Goal: Task Accomplishment & Management: Use online tool/utility

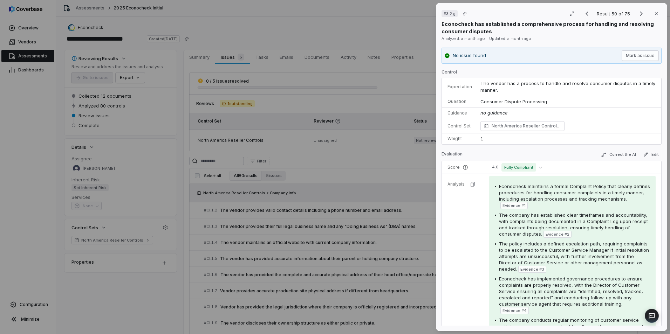
click at [4, 99] on div "# 3.2.g Result 50 of 75 Close Econocheck has established a comprehensive proces…" at bounding box center [335, 167] width 670 height 334
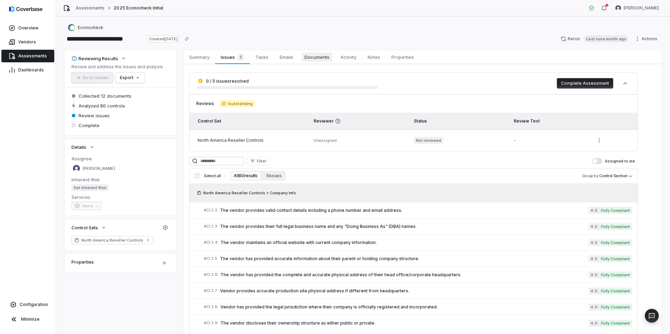
click at [309, 57] on span "Documents" at bounding box center [317, 57] width 31 height 9
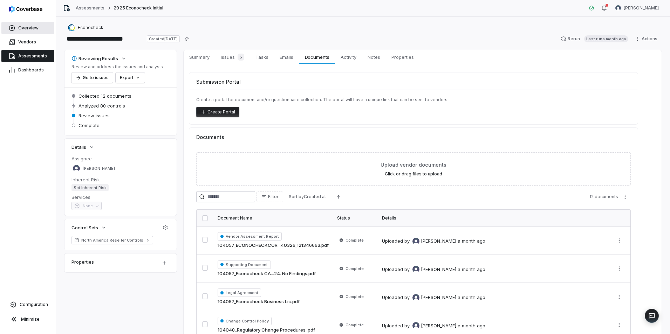
click at [23, 28] on span "Overview" at bounding box center [28, 28] width 20 height 6
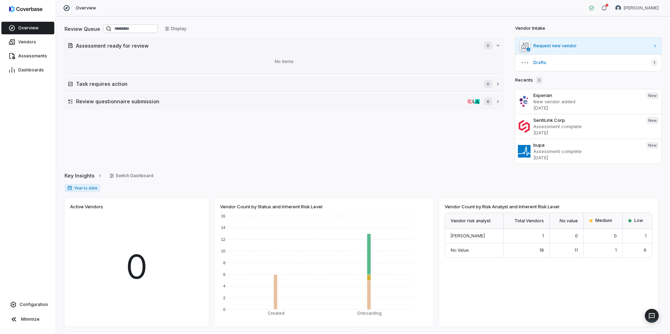
click at [534, 47] on span "Request new vendor" at bounding box center [592, 46] width 116 height 6
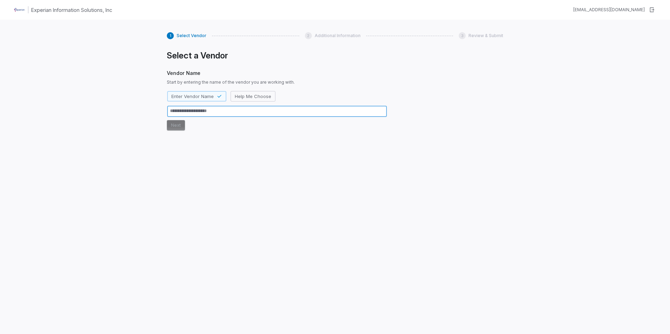
type textarea "*"
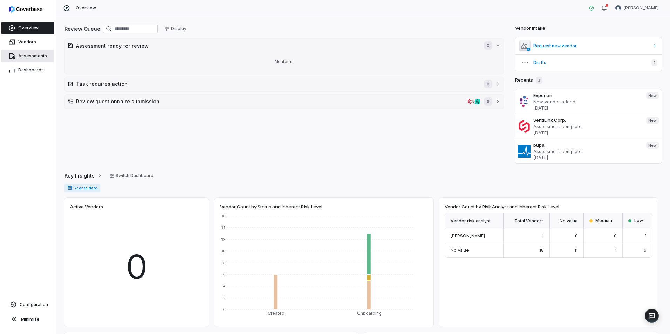
click at [28, 54] on span "Assessments" at bounding box center [32, 56] width 29 height 6
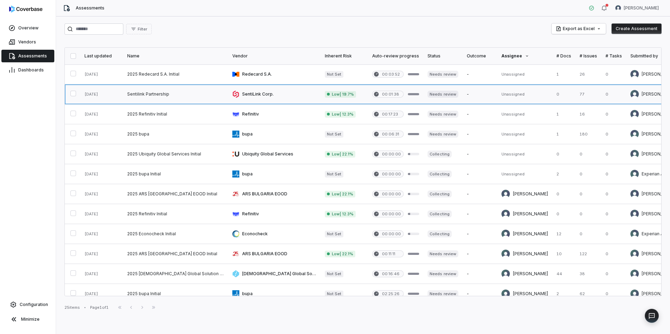
click at [130, 94] on link at bounding box center [175, 94] width 105 height 20
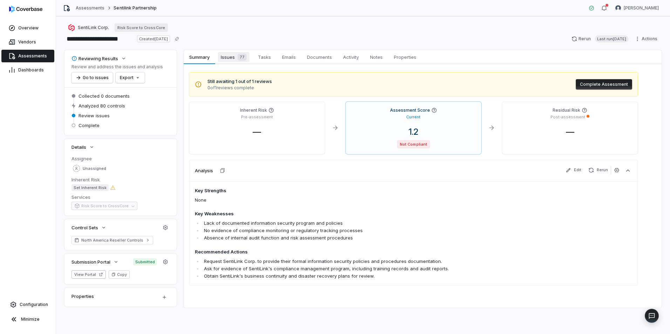
click at [223, 56] on span "Issues 77" at bounding box center [234, 57] width 32 height 10
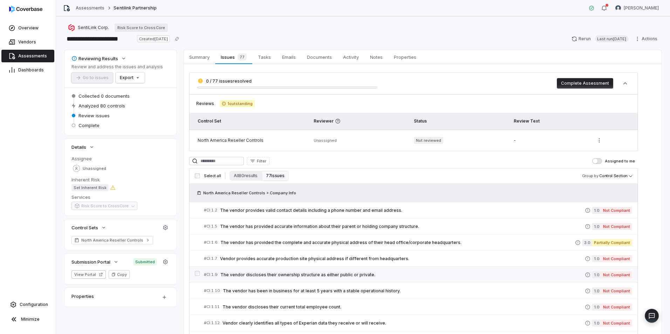
scroll to position [35, 0]
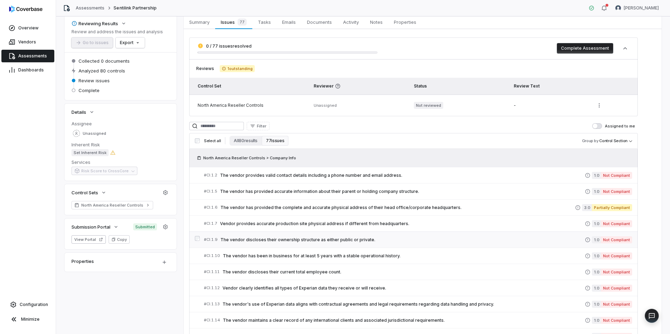
click at [365, 241] on span "The vendor discloses their ownership structure as either public or private." at bounding box center [403, 240] width 365 height 6
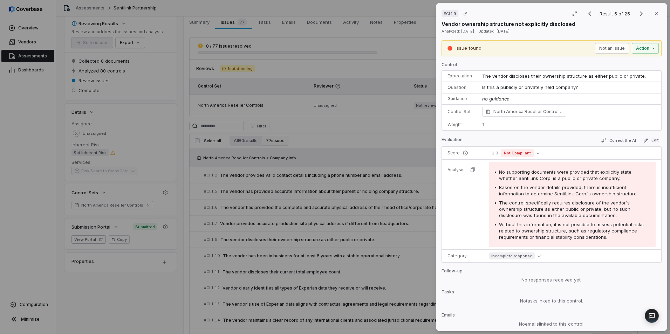
click at [268, 71] on div "# CI.1.9 Result 5 of 25 Close Vendor ownership structure not explicitly disclos…" at bounding box center [335, 167] width 670 height 334
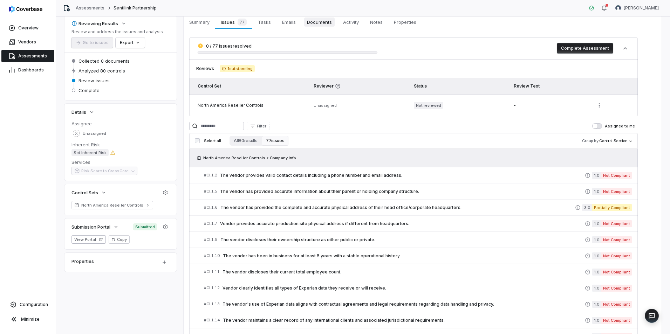
click at [317, 22] on span "Documents" at bounding box center [319, 22] width 31 height 9
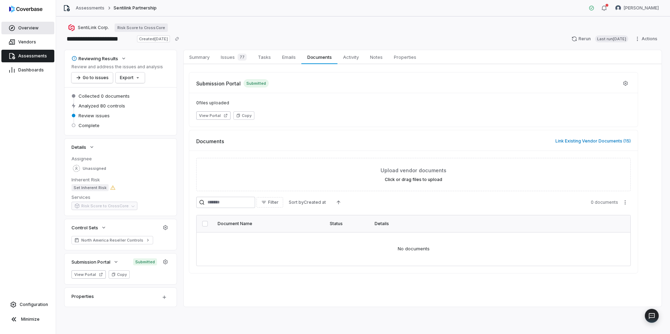
click at [33, 28] on span "Overview" at bounding box center [28, 28] width 20 height 6
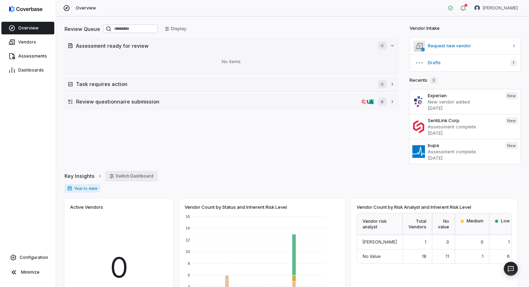
click at [127, 176] on button "Switch Dashboard" at bounding box center [131, 176] width 53 height 11
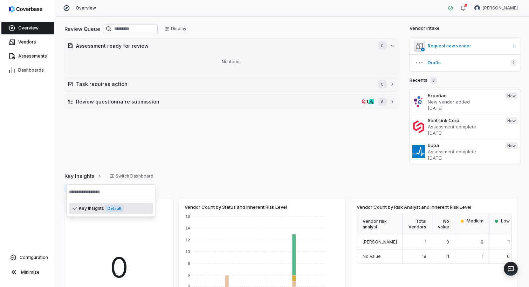
click at [218, 174] on div "Key Insights Switch Dashboard" at bounding box center [293, 176] width 456 height 11
